Goal: Transaction & Acquisition: Purchase product/service

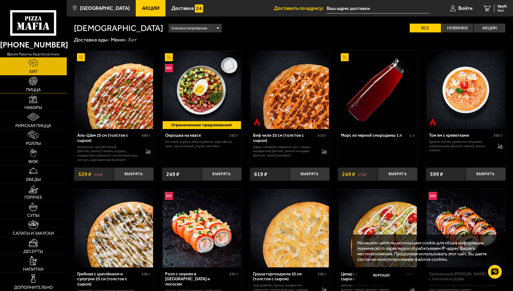
click at [40, 89] on span "Пицца" at bounding box center [33, 90] width 15 height 4
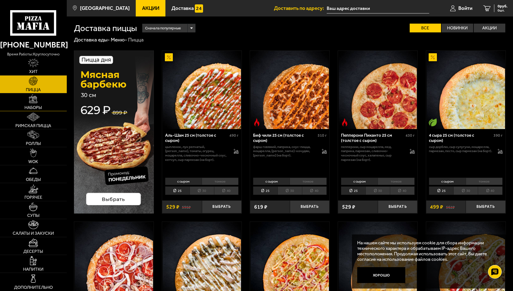
click at [30, 99] on img at bounding box center [33, 98] width 9 height 9
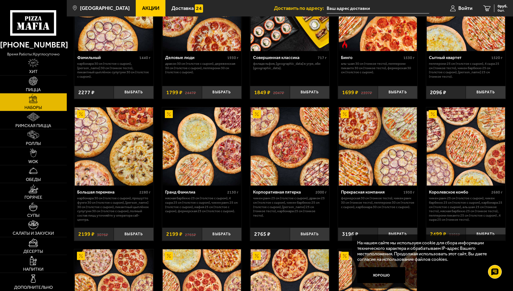
scroll to position [632, 0]
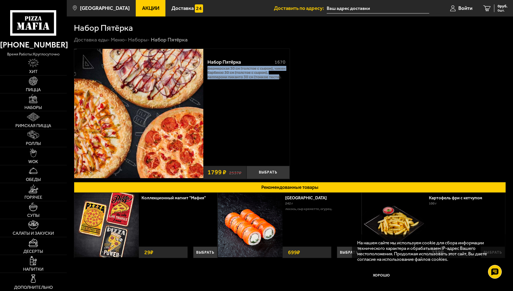
drag, startPoint x: 207, startPoint y: 69, endPoint x: 280, endPoint y: 79, distance: 73.8
click at [280, 79] on div "Набор Пятёрка 1670 Фермерская 30 см (толстое с сыром), Чикен Барбекю 30 см (тол…" at bounding box center [246, 108] width 86 height 109
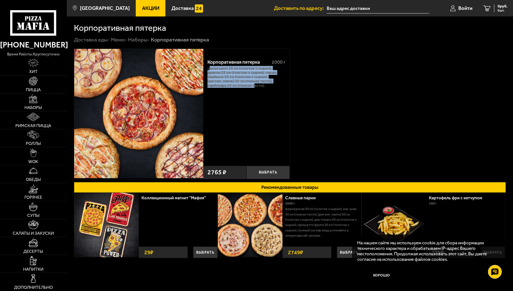
drag, startPoint x: 208, startPoint y: 67, endPoint x: 260, endPoint y: 88, distance: 55.0
click at [260, 87] on p "Чикен Ранч 25 см (толстое с сыром), Дракон 25 см (толстое с сыром), Чикен Барбе…" at bounding box center [246, 76] width 78 height 21
click at [233, 74] on p "Чикен Ранч 25 см (толстое с сыром), Дракон 25 см (толстое с сыром), Чикен Барбе…" at bounding box center [246, 76] width 78 height 21
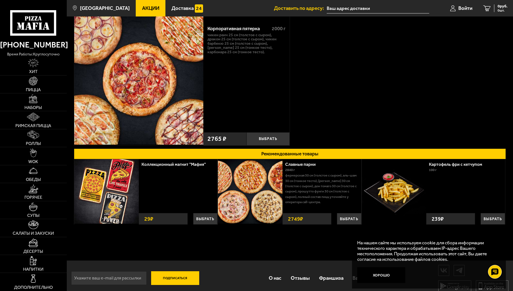
scroll to position [38, 0]
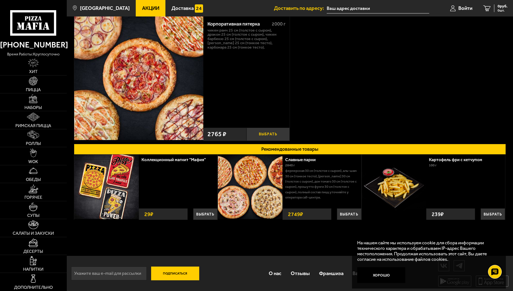
click at [270, 132] on button "Выбрать" at bounding box center [267, 134] width 43 height 13
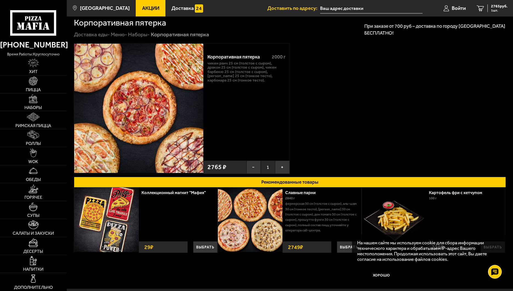
scroll to position [0, 0]
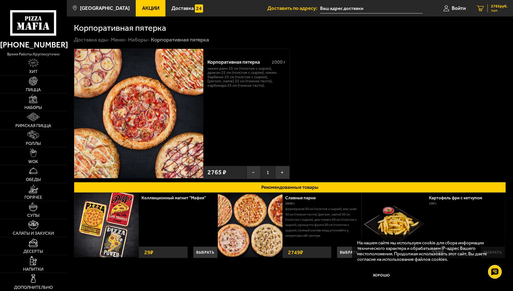
click at [493, 11] on span "1 шт." at bounding box center [499, 10] width 16 height 3
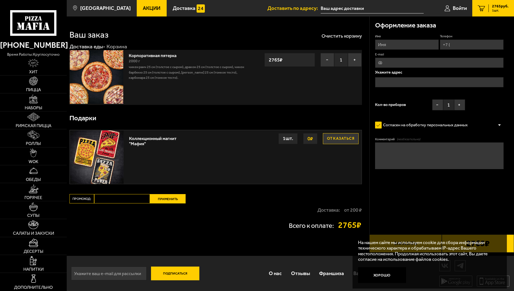
click at [403, 81] on input "text" at bounding box center [439, 82] width 129 height 10
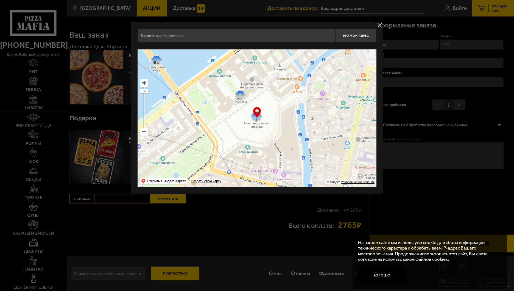
drag, startPoint x: 250, startPoint y: 95, endPoint x: 274, endPoint y: 132, distance: 43.6
click at [274, 132] on ymaps at bounding box center [257, 117] width 239 height 137
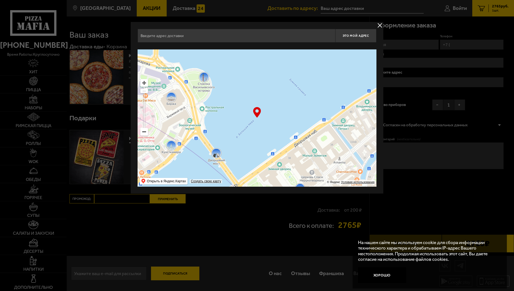
drag, startPoint x: 265, startPoint y: 111, endPoint x: 315, endPoint y: 138, distance: 56.1
click at [310, 154] on ymaps at bounding box center [257, 117] width 239 height 137
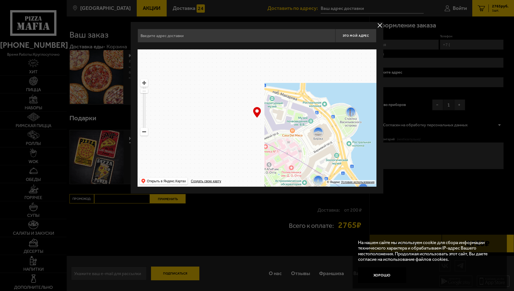
type input "Менделеевская линия, 5"
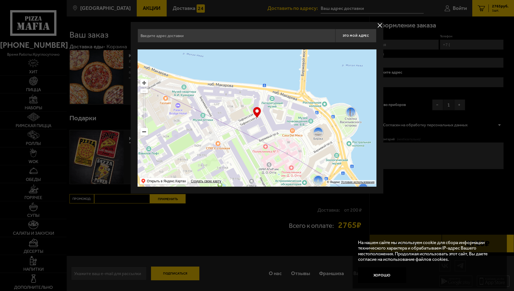
type input "Менделеевская линия, 5"
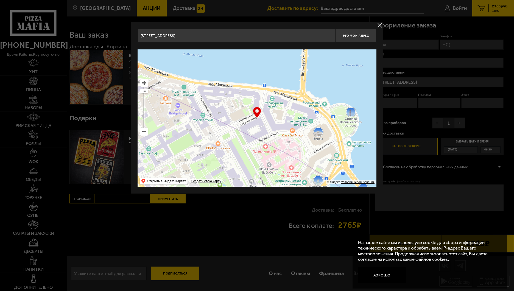
click at [142, 132] on ymaps at bounding box center [144, 131] width 7 height 7
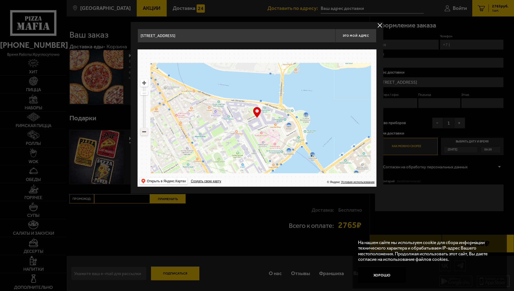
click at [142, 132] on ymaps at bounding box center [144, 131] width 7 height 7
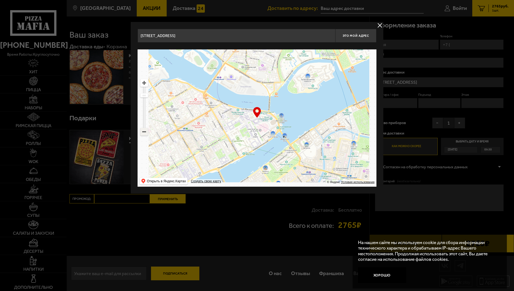
click at [142, 132] on ymaps at bounding box center [144, 131] width 7 height 7
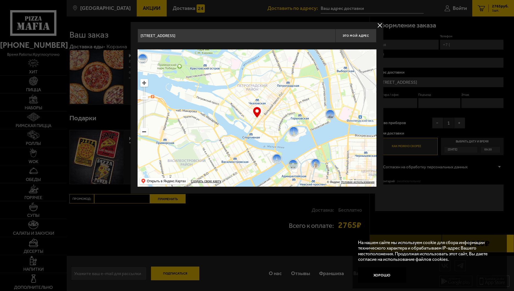
drag, startPoint x: 255, startPoint y: 106, endPoint x: 269, endPoint y: 161, distance: 56.7
click at [269, 160] on ymaps at bounding box center [257, 117] width 239 height 137
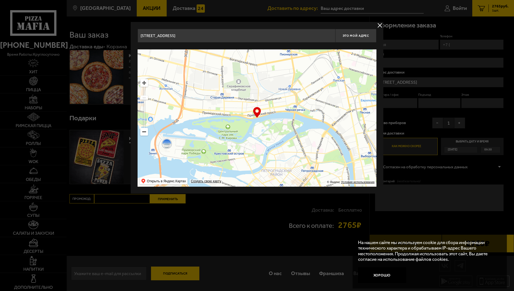
drag, startPoint x: 260, startPoint y: 113, endPoint x: 269, endPoint y: 123, distance: 14.0
click at [269, 123] on ymaps at bounding box center [257, 117] width 239 height 137
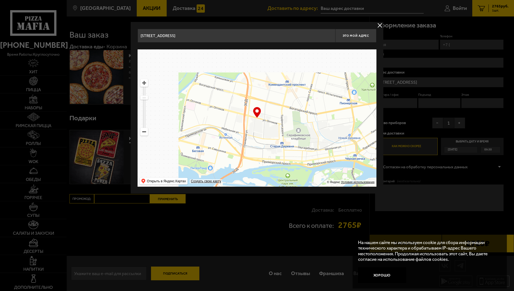
drag, startPoint x: 266, startPoint y: 121, endPoint x: 302, endPoint y: 125, distance: 36.6
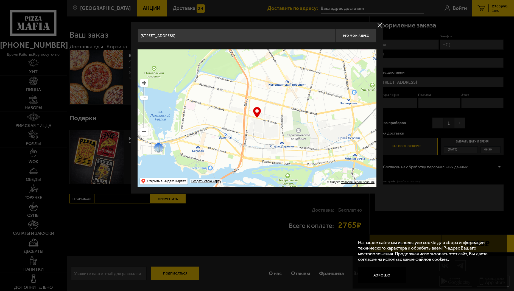
click at [302, 125] on ymaps at bounding box center [257, 117] width 239 height 137
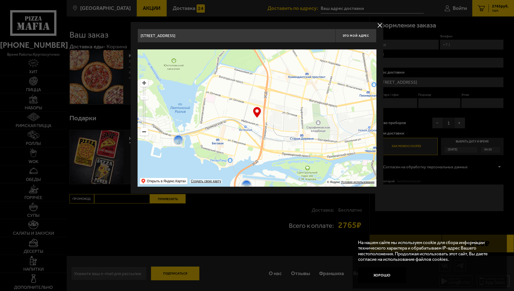
type input "Яхтенная улица, 19к1"
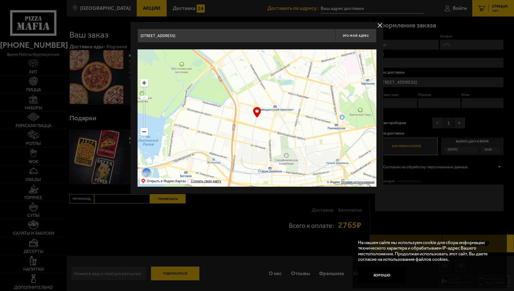
drag, startPoint x: 286, startPoint y: 114, endPoint x: 251, endPoint y: 138, distance: 42.9
click at [251, 138] on ymaps at bounding box center [257, 117] width 239 height 137
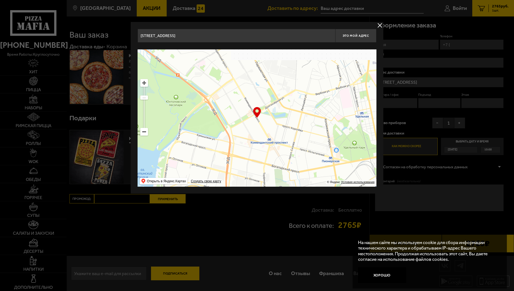
drag, startPoint x: 267, startPoint y: 100, endPoint x: 260, endPoint y: 104, distance: 8.0
click at [260, 104] on ymaps at bounding box center [257, 117] width 239 height 137
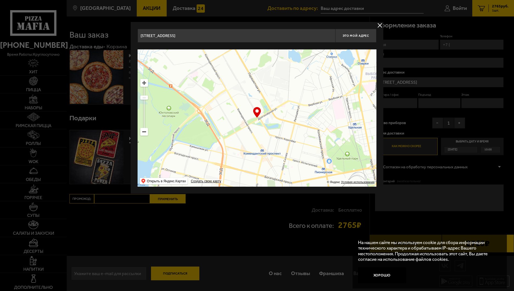
drag, startPoint x: 274, startPoint y: 111, endPoint x: 264, endPoint y: 135, distance: 25.2
click at [264, 135] on ymaps at bounding box center [257, 117] width 239 height 137
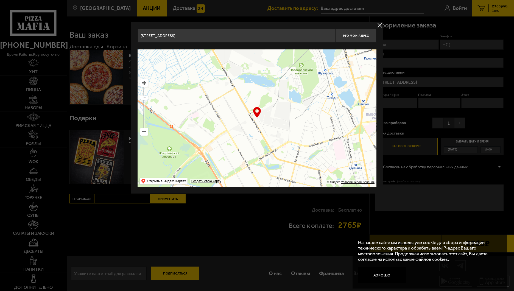
drag, startPoint x: 222, startPoint y: 87, endPoint x: 241, endPoint y: 117, distance: 36.2
click at [241, 117] on ymaps at bounding box center [257, 117] width 239 height 137
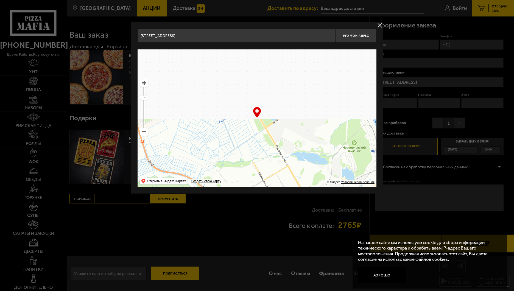
drag, startPoint x: 236, startPoint y: 101, endPoint x: 255, endPoint y: 125, distance: 30.6
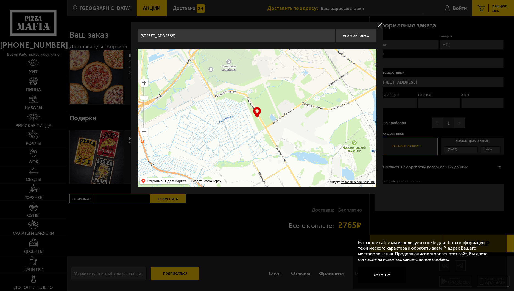
click at [255, 125] on ymaps at bounding box center [257, 117] width 239 height 137
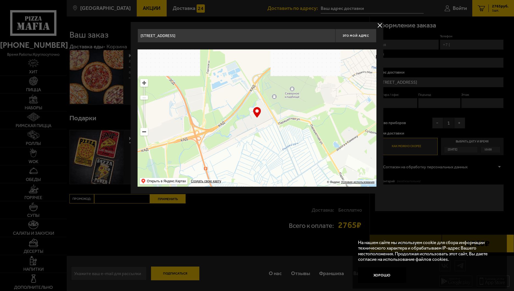
drag, startPoint x: 246, startPoint y: 109, endPoint x: 254, endPoint y: 90, distance: 20.9
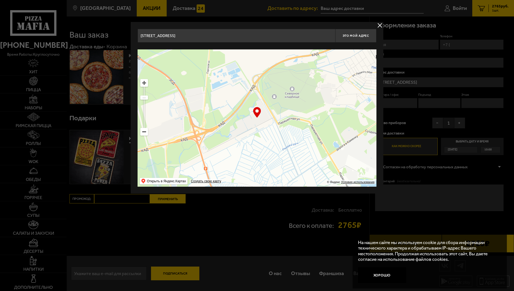
click at [255, 90] on ymaps at bounding box center [257, 117] width 239 height 137
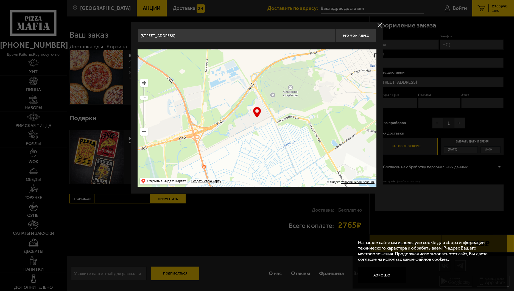
drag, startPoint x: 253, startPoint y: 96, endPoint x: 256, endPoint y: 101, distance: 5.4
click at [256, 101] on ymaps at bounding box center [257, 117] width 239 height 137
type input "посёлок Парголово, Комендантский проспект, 140"
click at [358, 32] on button "Это мой адрес" at bounding box center [355, 36] width 41 height 14
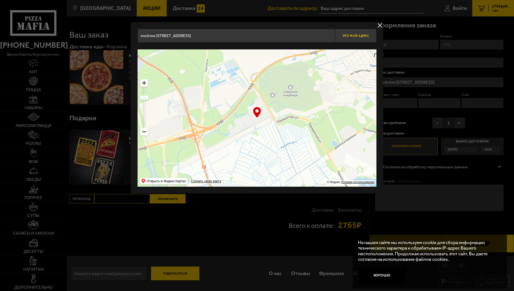
type input "посёлок Парголово, Комендантский проспект, 140"
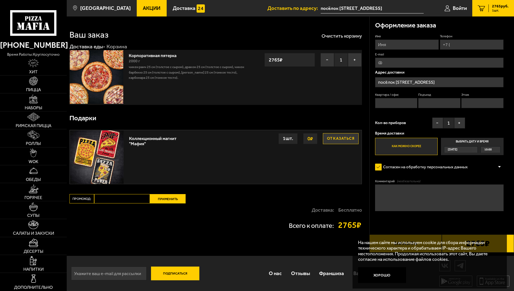
click at [408, 144] on label "Как можно скорее" at bounding box center [406, 146] width 63 height 17
click at [0, 0] on input "Как можно скорее" at bounding box center [0, 0] width 0 height 0
click at [389, 42] on input "Имя" at bounding box center [407, 45] width 64 height 10
type input "Леонид"
type input "+7 (951) 160-11-25"
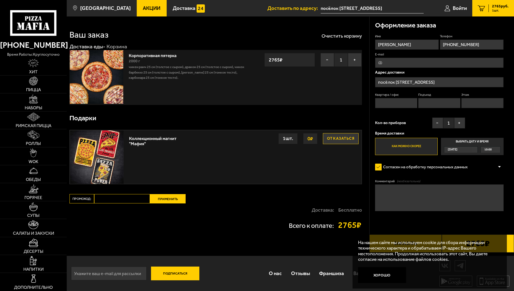
type input "ltashlykov@nmrauto.ru"
drag, startPoint x: 431, startPoint y: 61, endPoint x: 365, endPoint y: 55, distance: 66.2
click at [365, 55] on section "Ваш заказ Очистить корзину Доставка еды - Корзина Корпоративная пятерка 2000 г …" at bounding box center [290, 134] width 447 height 236
click at [333, 118] on div "Подарки" at bounding box center [215, 118] width 292 height 18
click at [402, 103] on input "Квартира / офис" at bounding box center [396, 103] width 42 height 10
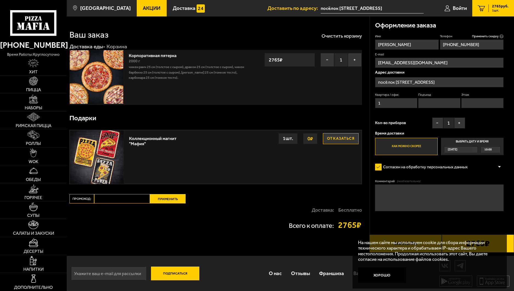
type input "1"
click at [431, 104] on input "Подъезд" at bounding box center [439, 103] width 42 height 10
type input "1"
click at [478, 105] on input "Этаж" at bounding box center [482, 103] width 42 height 10
type input "1"
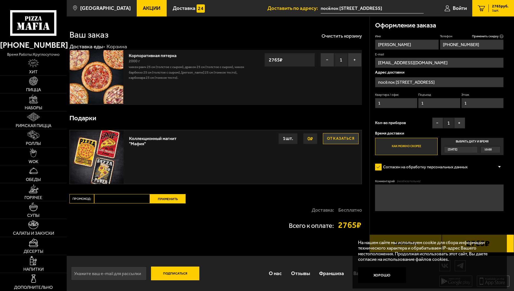
click at [395, 122] on span "Кол-во приборов" at bounding box center [390, 123] width 31 height 4
click at [440, 124] on button "−" at bounding box center [437, 123] width 11 height 11
click at [329, 193] on div "Ваш заказ Очистить корзину Доставка еды - Корзина Корпоративная пятерка 2000 г …" at bounding box center [218, 134] width 303 height 236
click at [378, 272] on button "Хорошо" at bounding box center [382, 275] width 48 height 16
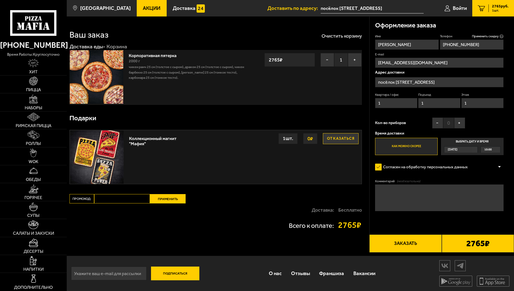
click at [406, 244] on button "Заказать" at bounding box center [405, 244] width 72 height 18
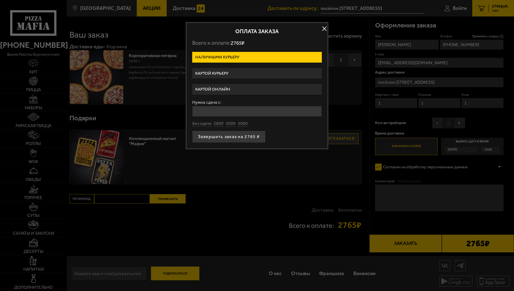
click at [234, 72] on label "Картой курьеру" at bounding box center [257, 73] width 130 height 11
click at [0, 0] on input "Картой курьеру" at bounding box center [0, 0] width 0 height 0
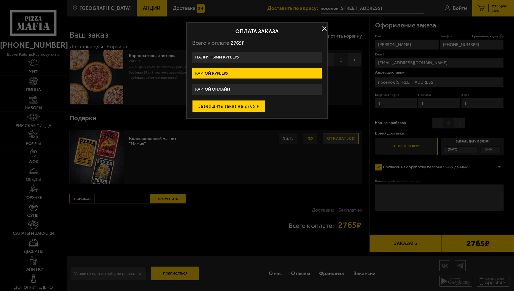
click at [244, 107] on button "Завершить заказ на 2765 ₽" at bounding box center [228, 106] width 73 height 12
